Goal: Check status

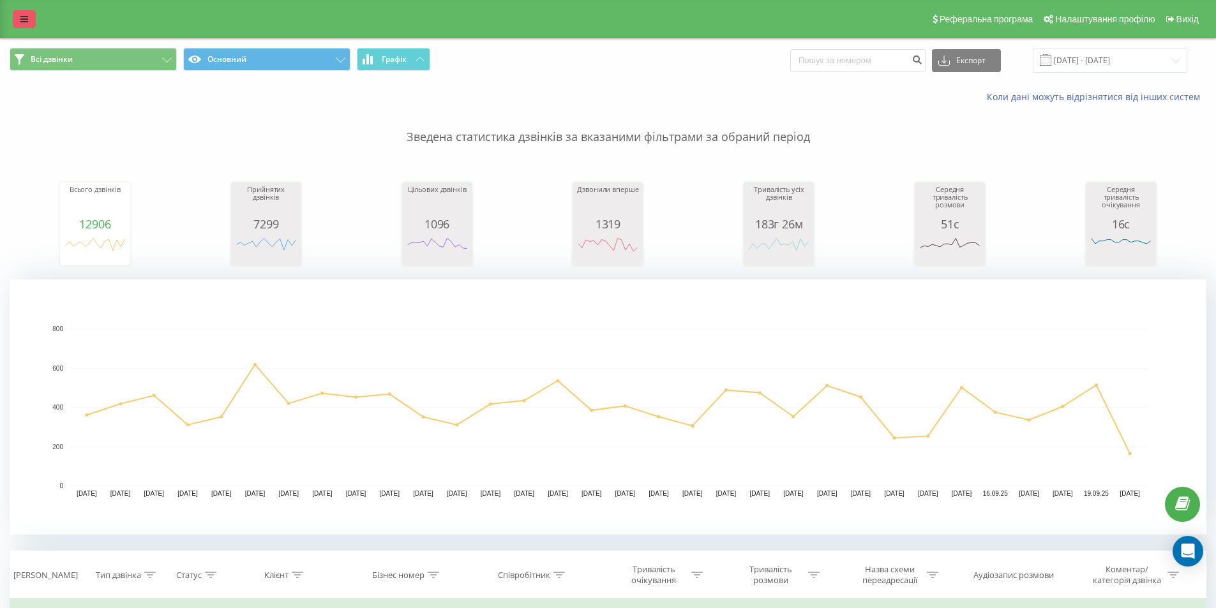
click at [24, 19] on icon at bounding box center [24, 19] width 8 height 9
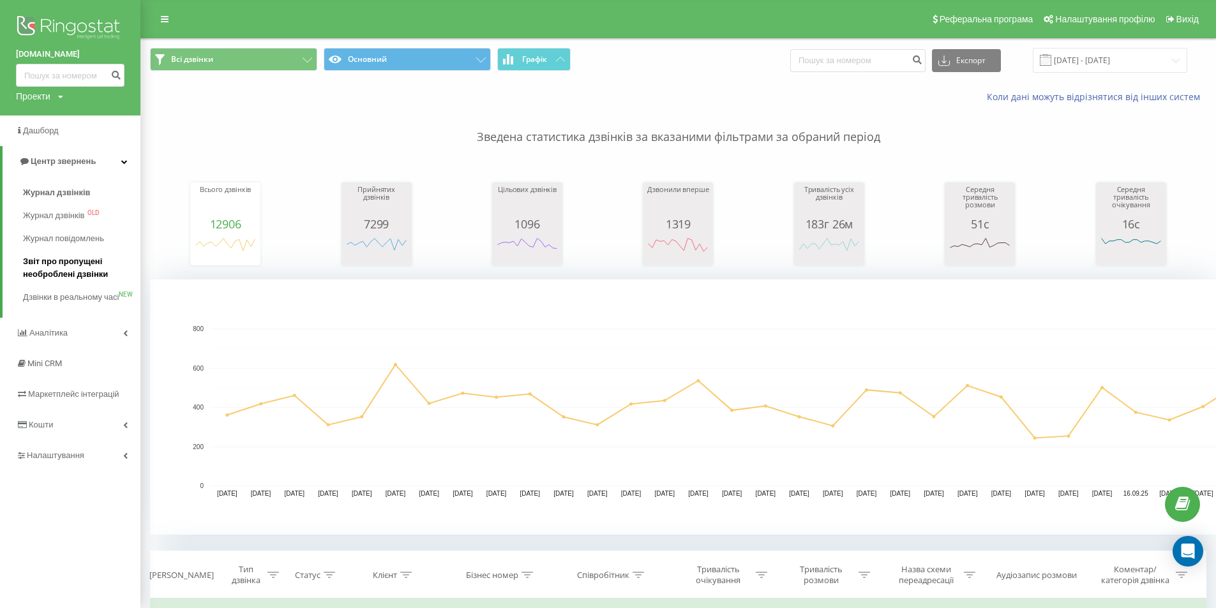
click at [41, 265] on span "Звіт про пропущені необроблені дзвінки" at bounding box center [78, 268] width 111 height 26
